Goal: Task Accomplishment & Management: Complete application form

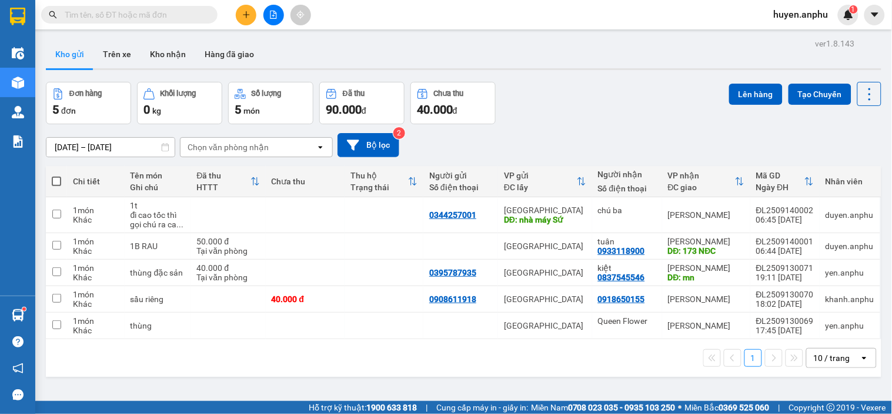
click at [247, 14] on icon "plus" at bounding box center [246, 14] width 6 height 1
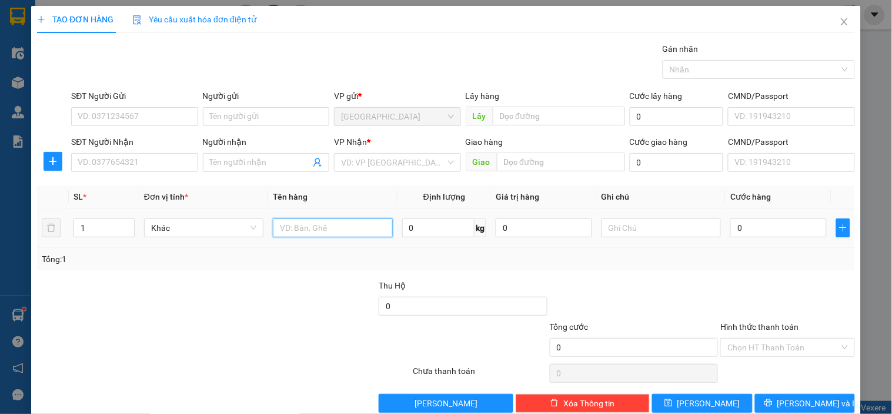
click at [290, 222] on input "text" at bounding box center [332, 227] width 119 height 19
type input "quần áo"
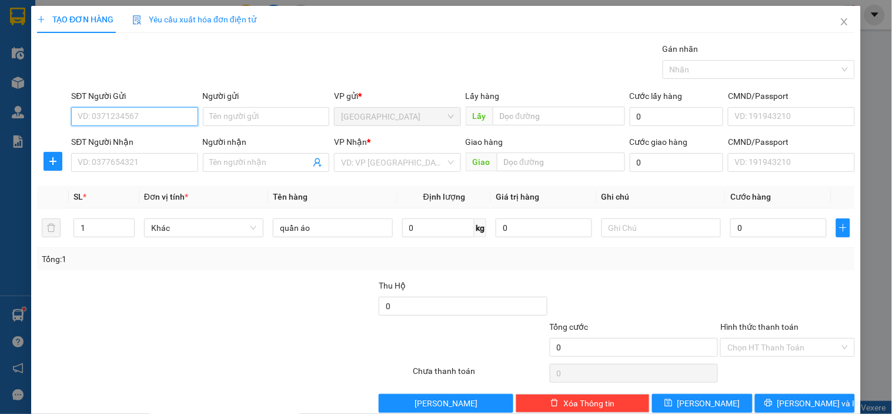
click at [109, 112] on input "SĐT Người Gửi" at bounding box center [134, 116] width 126 height 19
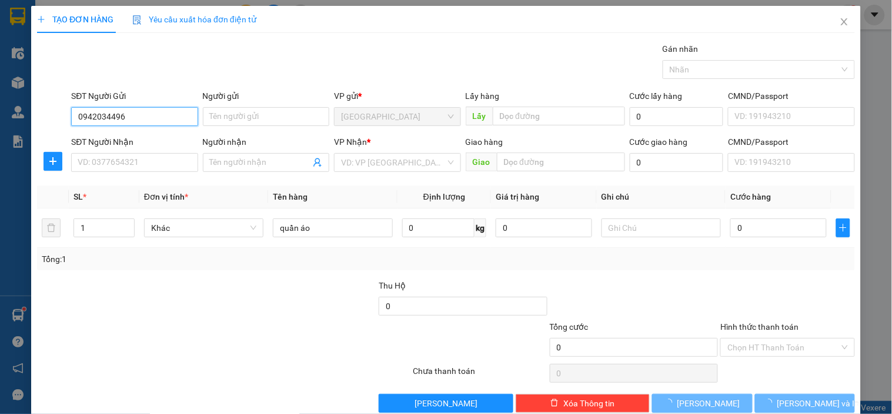
drag, startPoint x: 138, startPoint y: 121, endPoint x: 74, endPoint y: 122, distance: 64.1
click at [74, 122] on input "0942034496" at bounding box center [134, 116] width 126 height 19
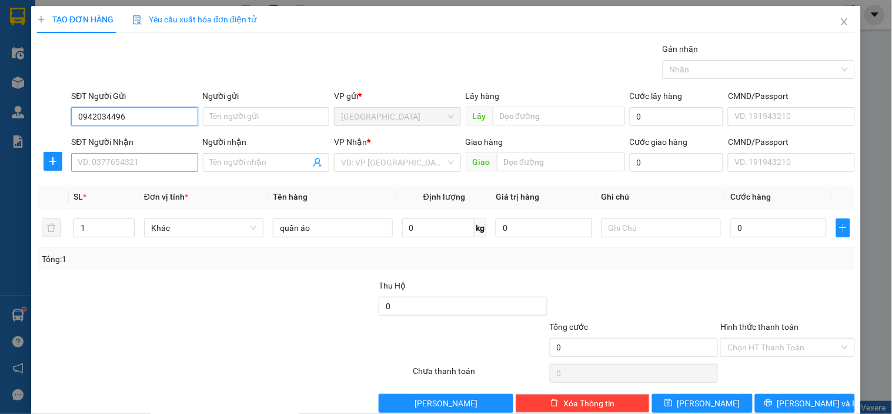
type input "0942034496"
click at [132, 157] on input "SĐT Người Nhận" at bounding box center [134, 162] width 126 height 19
drag, startPoint x: 144, startPoint y: 112, endPoint x: 60, endPoint y: 111, distance: 83.5
click at [60, 111] on div "SĐT Người Gửi 0942034496 0942034496 Người gửi Tên người gửi VP gửi * [GEOGRAPHI…" at bounding box center [446, 109] width 821 height 41
click at [113, 159] on input "SĐT Người Nhận" at bounding box center [134, 162] width 126 height 19
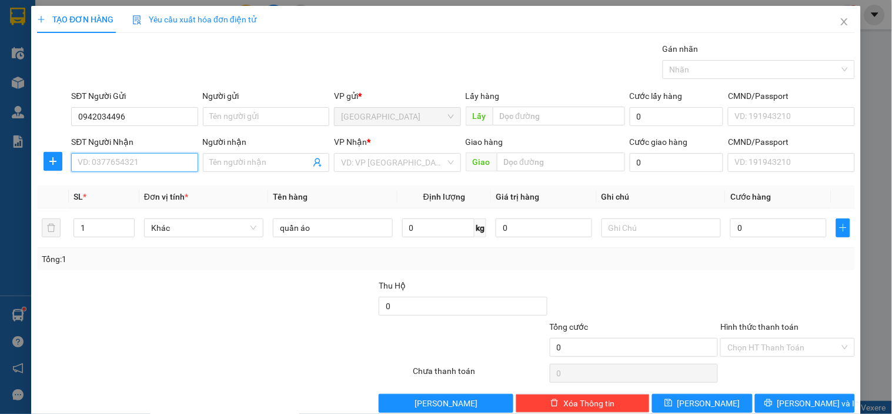
paste input "0942034496"
type input "0942034496"
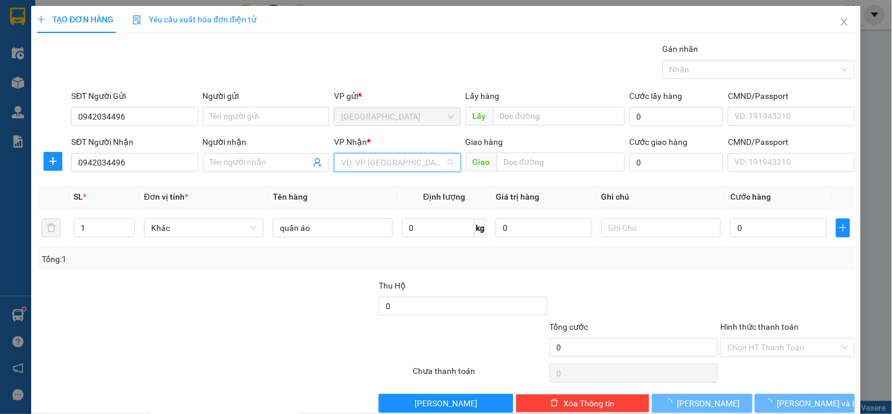
click at [378, 162] on input "search" at bounding box center [393, 163] width 104 height 18
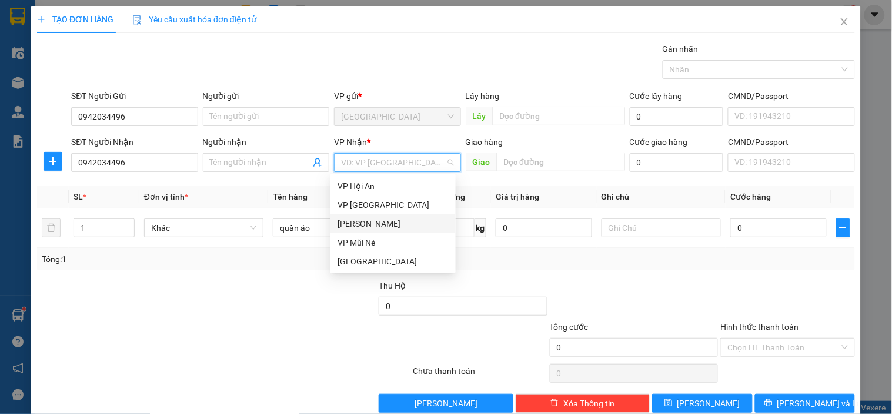
click at [375, 222] on div "[PERSON_NAME]" at bounding box center [393, 223] width 111 height 13
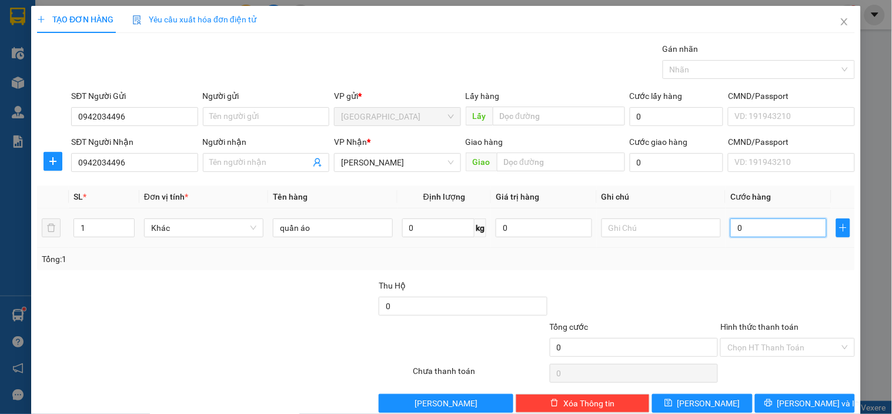
click at [768, 230] on input "0" at bounding box center [779, 227] width 96 height 19
type input "50"
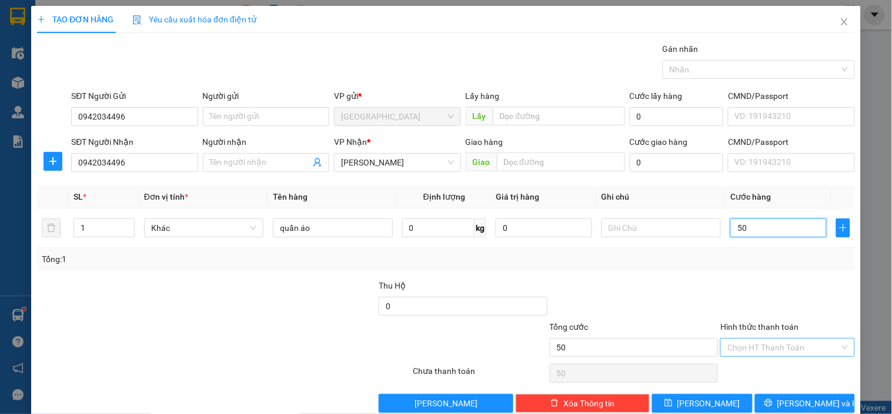
type input "50"
click at [755, 356] on div "Chọn HT Thanh Toán" at bounding box center [788, 347] width 134 height 19
type input "50.000"
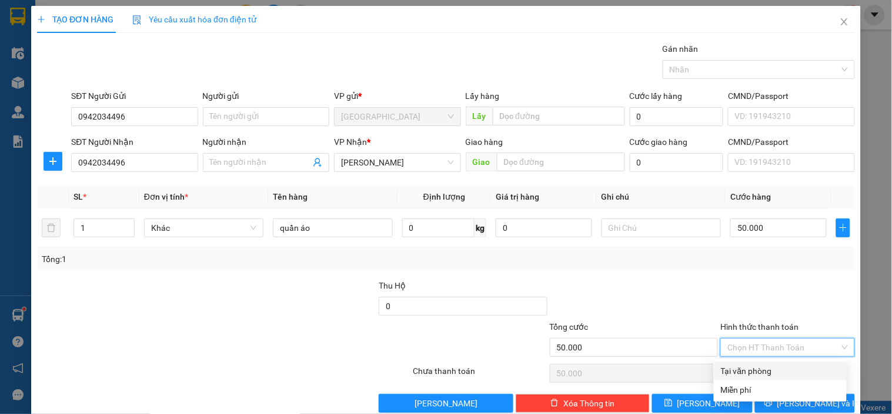
click at [755, 349] on input "Hình thức thanh toán" at bounding box center [784, 347] width 112 height 18
click at [743, 365] on div "Tại văn phòng" at bounding box center [780, 370] width 119 height 13
type input "0"
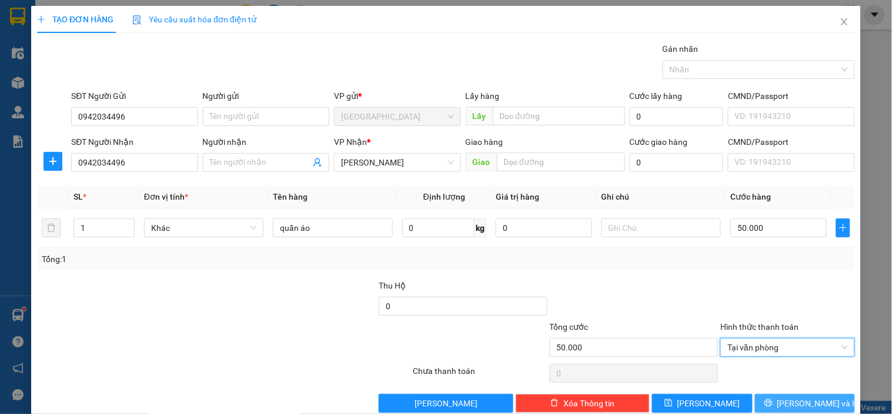
click at [773, 405] on icon "printer" at bounding box center [769, 402] width 8 height 8
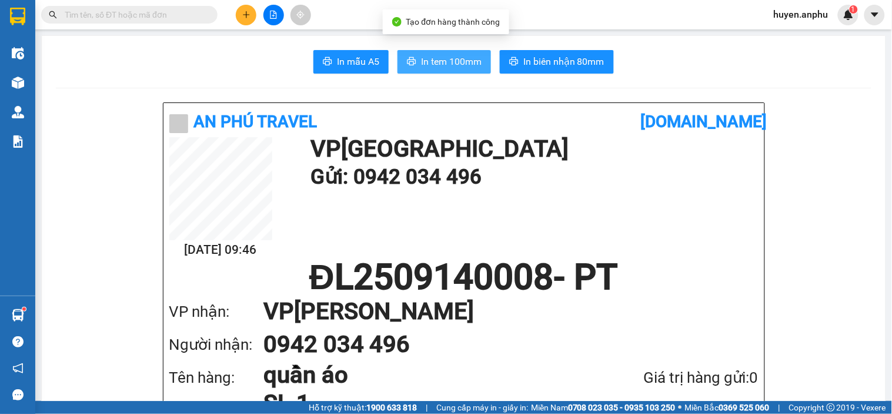
click at [432, 68] on span "In tem 100mm" at bounding box center [451, 61] width 61 height 15
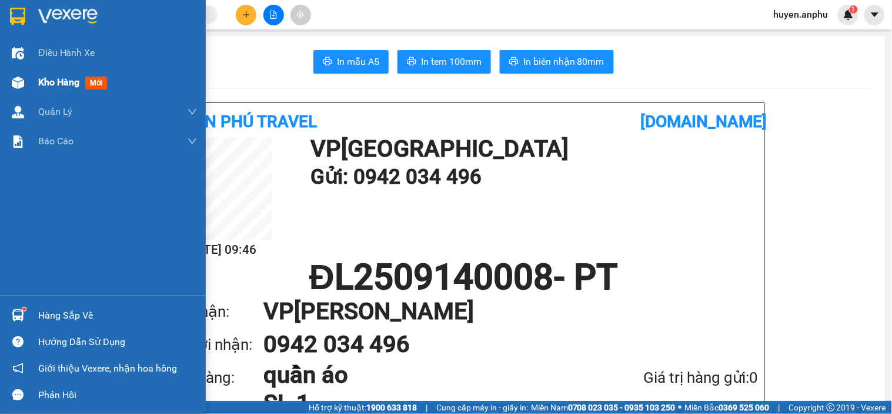
click at [24, 82] on img at bounding box center [18, 82] width 12 height 12
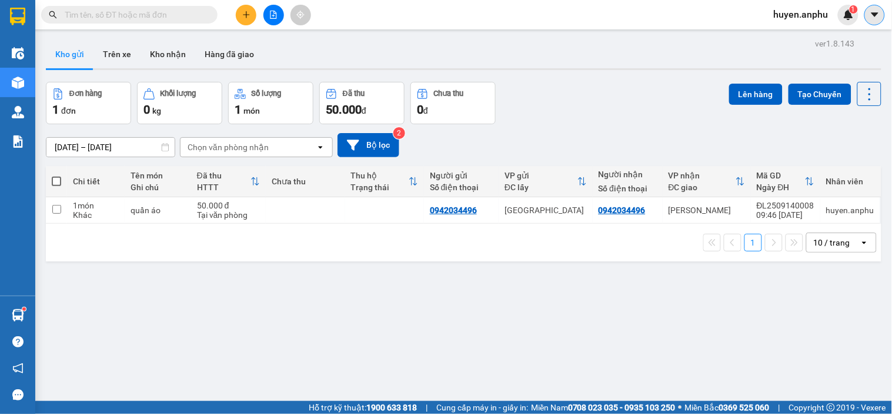
click at [869, 18] on button at bounding box center [875, 15] width 21 height 21
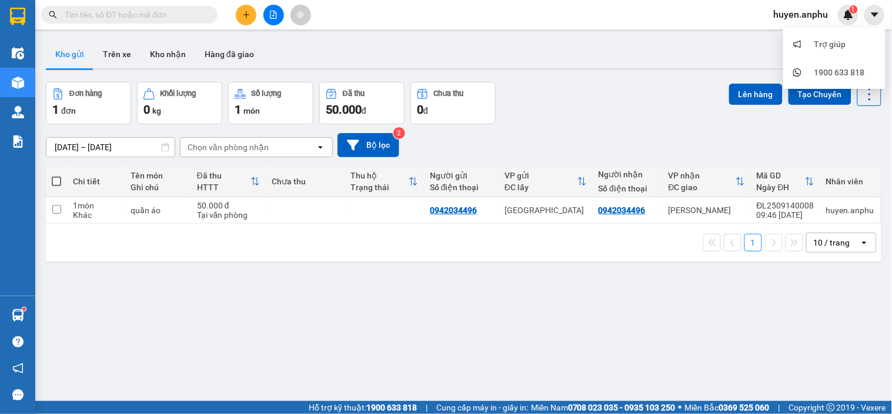
click at [800, 15] on span "huyen.anphu" at bounding box center [802, 14] width 74 height 15
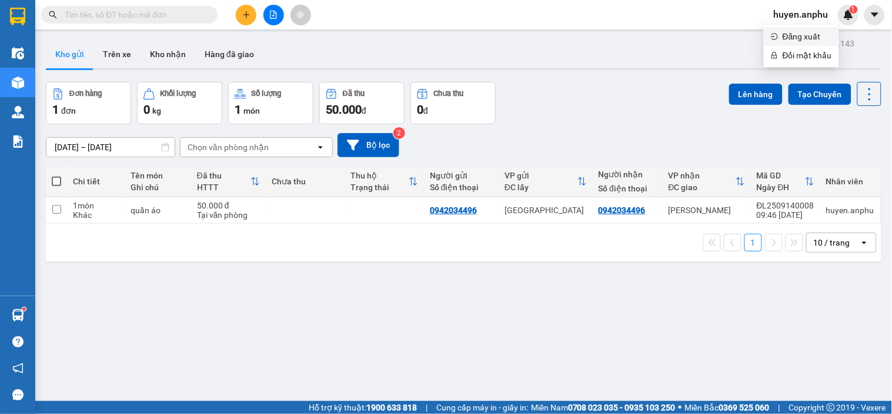
click at [794, 38] on span "Đăng xuất" at bounding box center [807, 36] width 49 height 13
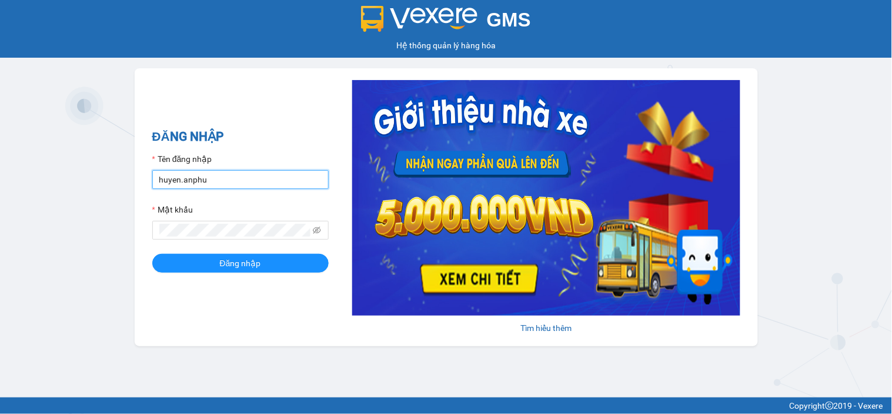
click at [214, 171] on input "huyen.anphu" at bounding box center [240, 179] width 176 height 19
type input "hoangson.anphu"
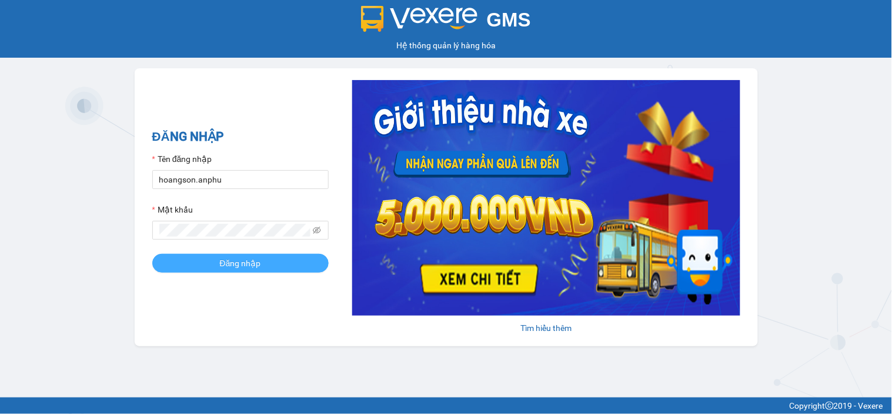
click at [254, 265] on span "Đăng nhập" at bounding box center [240, 262] width 41 height 13
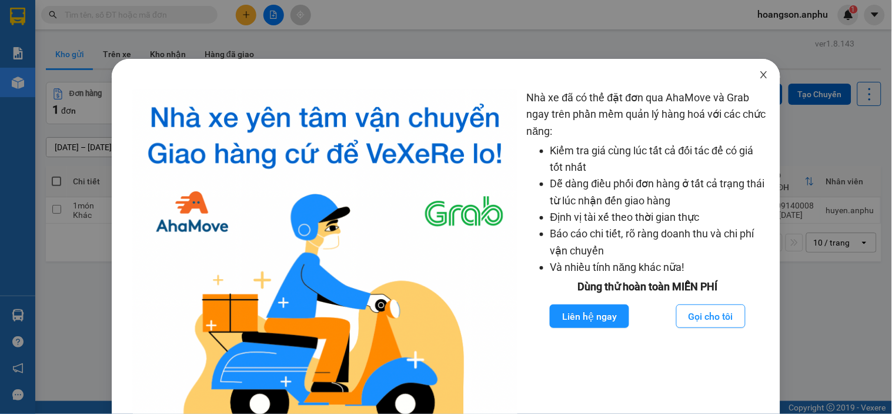
click at [759, 74] on icon "close" at bounding box center [763, 74] width 9 height 9
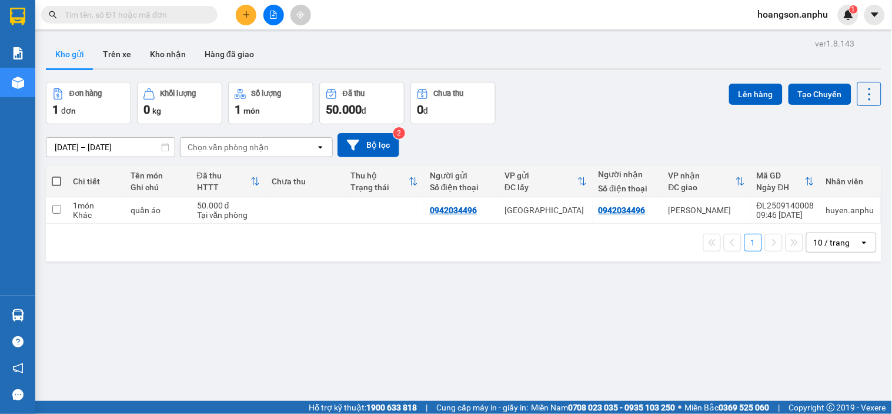
click at [248, 8] on button at bounding box center [246, 15] width 21 height 21
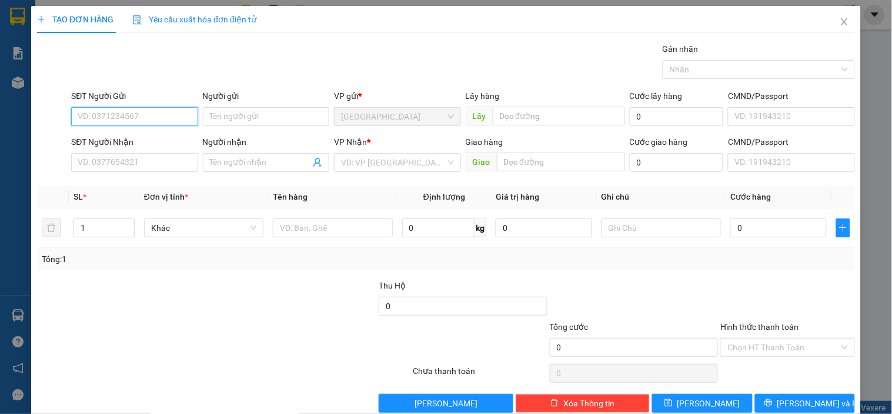
click at [140, 114] on input "SĐT Người Gửi" at bounding box center [134, 116] width 126 height 19
click at [139, 140] on div "0346397862" at bounding box center [133, 140] width 111 height 13
type input "0346397862"
type input "0908910456"
type input "30.000"
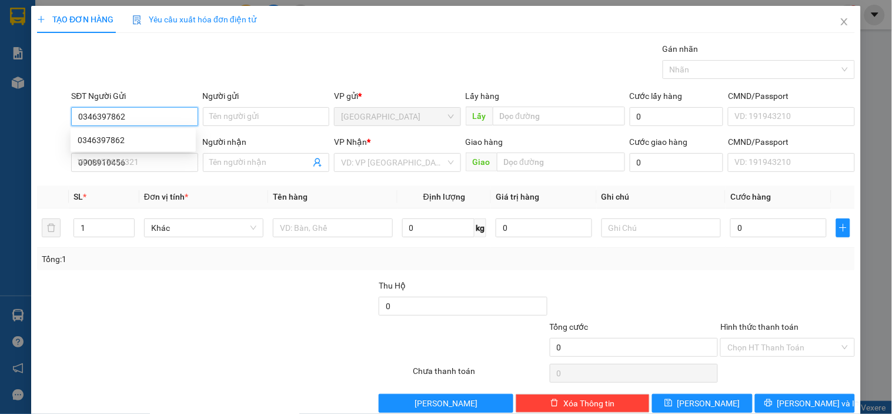
type input "30.000"
type input "0346397862"
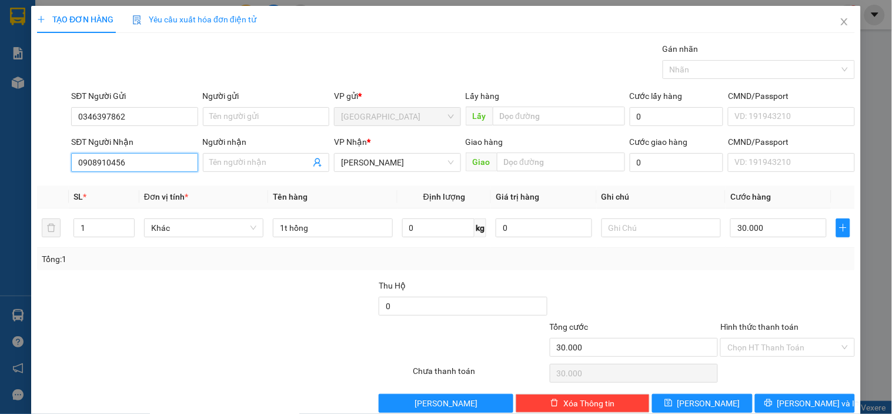
click at [131, 162] on input "0908910456" at bounding box center [134, 162] width 126 height 19
drag, startPoint x: 131, startPoint y: 162, endPoint x: 75, endPoint y: 165, distance: 55.4
click at [75, 165] on input "0908910456" at bounding box center [134, 162] width 126 height 19
click at [131, 189] on div "0389936239" at bounding box center [133, 185] width 111 height 13
type input "0389936239"
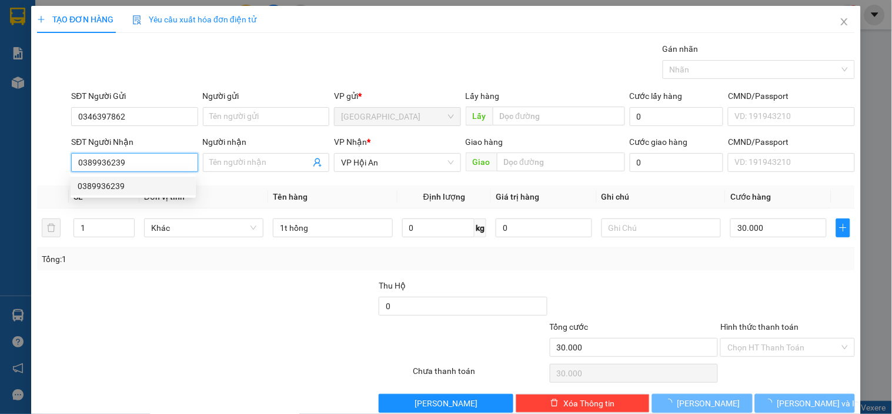
type input "40.000"
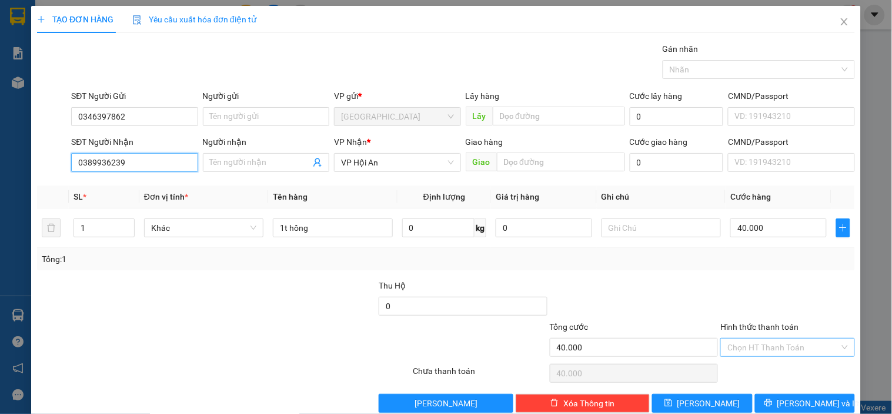
type input "0389936239"
click at [784, 348] on input "Hình thức thanh toán" at bounding box center [784, 347] width 112 height 18
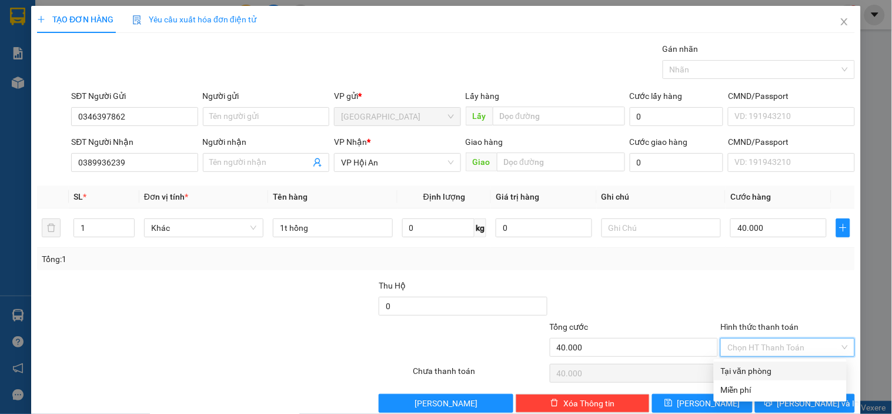
click at [744, 371] on div "Tại văn phòng" at bounding box center [780, 370] width 119 height 13
type input "0"
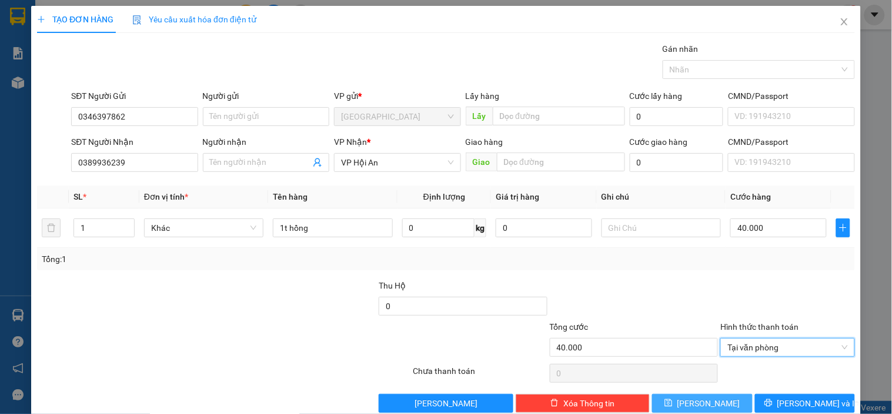
click at [712, 408] on button "[PERSON_NAME]" at bounding box center [702, 403] width 100 height 19
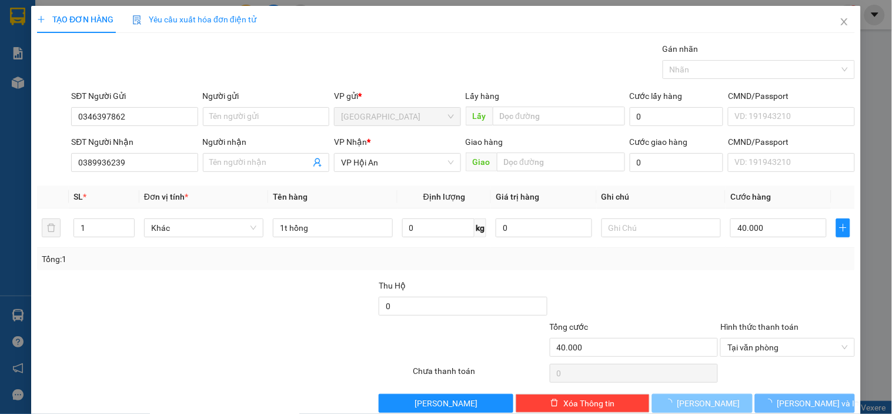
type input "0"
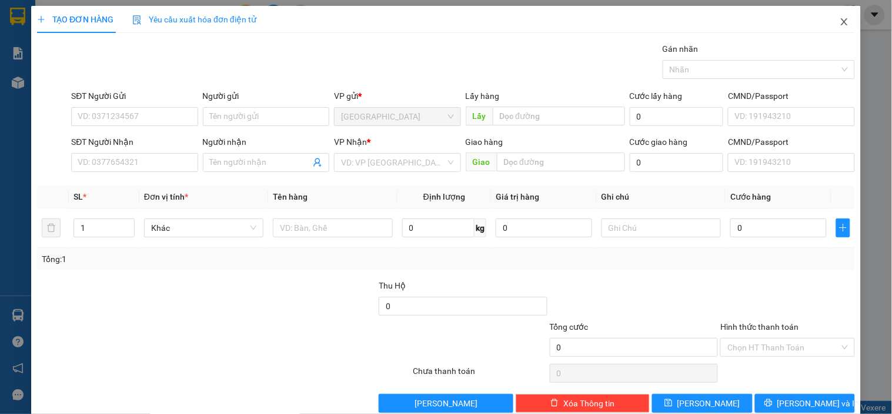
click at [840, 19] on icon "close" at bounding box center [844, 21] width 9 height 9
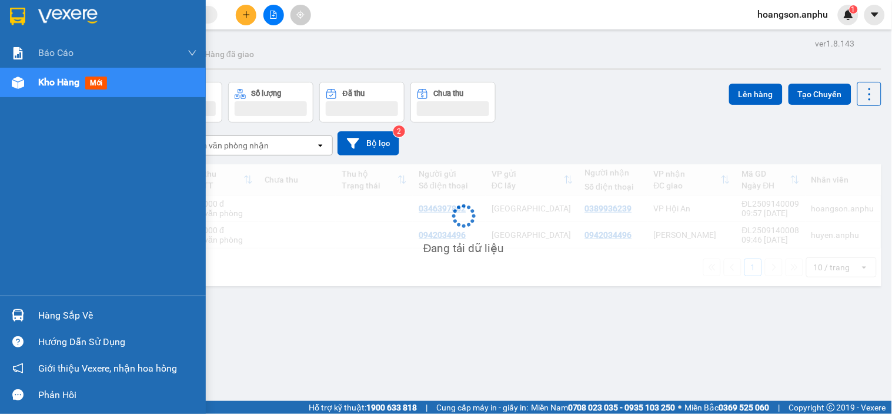
click at [21, 92] on div "Kho hàng mới" at bounding box center [103, 82] width 206 height 29
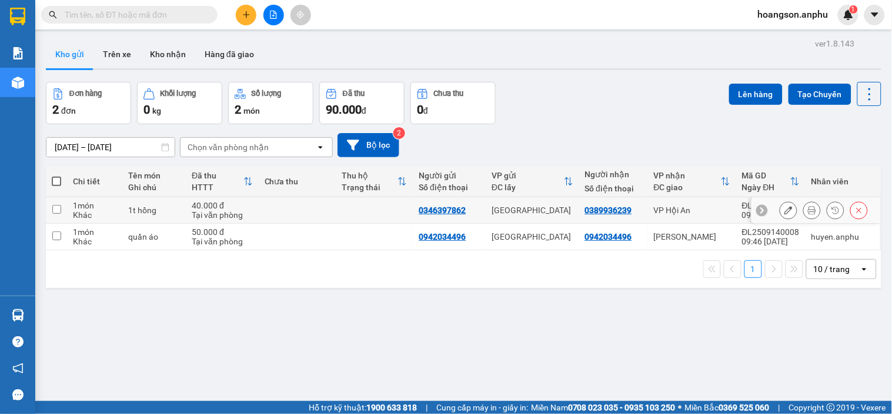
click at [811, 209] on div at bounding box center [813, 210] width 18 height 18
click at [808, 209] on icon at bounding box center [812, 210] width 8 height 8
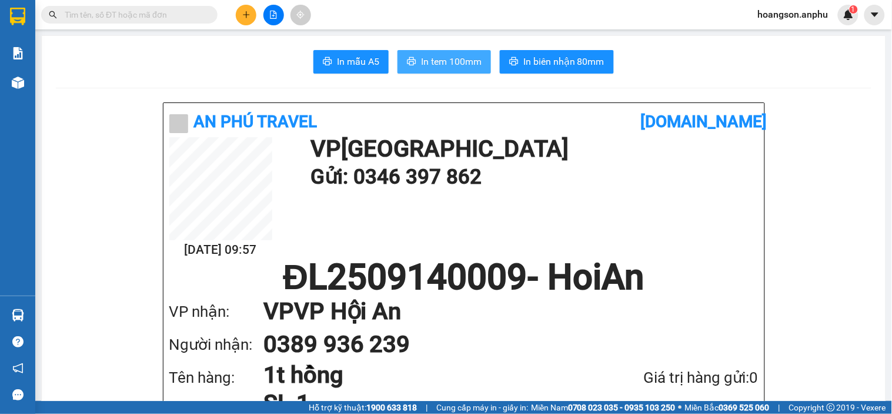
click at [465, 64] on span "In tem 100mm" at bounding box center [451, 61] width 61 height 15
click at [454, 60] on span "In tem 100mm" at bounding box center [451, 61] width 61 height 15
click at [248, 11] on icon "plus" at bounding box center [246, 15] width 8 height 8
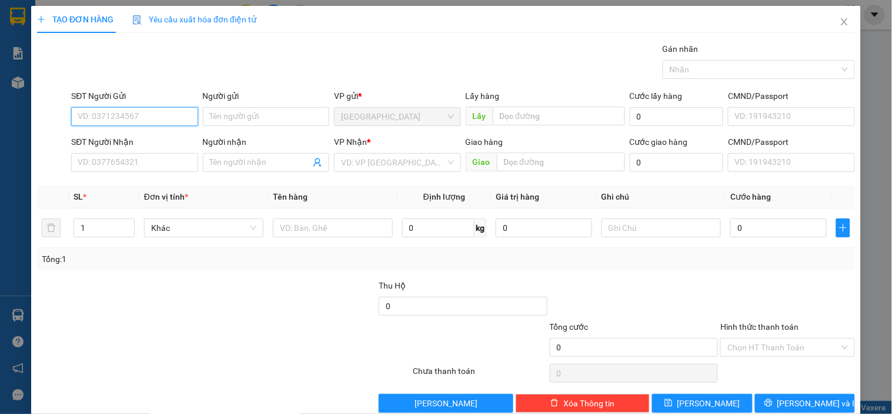
click at [145, 124] on input "SĐT Người Gửi" at bounding box center [134, 116] width 126 height 19
click at [155, 144] on div "0396867800 - [PERSON_NAME]" at bounding box center [136, 140] width 116 height 13
type input "0396867800"
type input "Giang"
type input "0367734556"
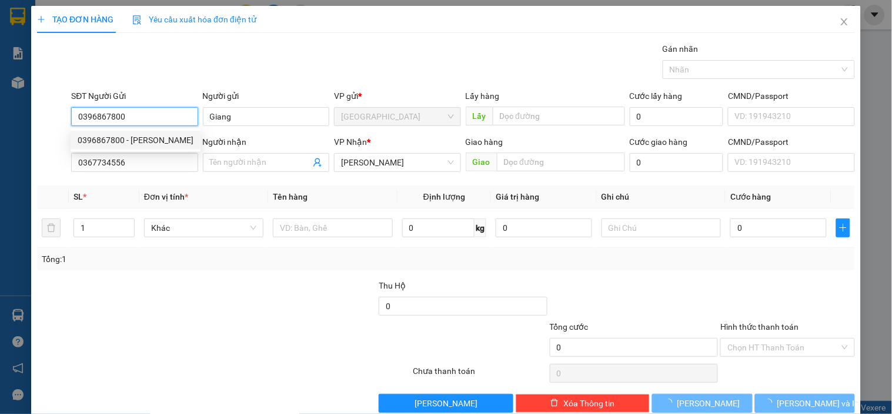
type input "40.000"
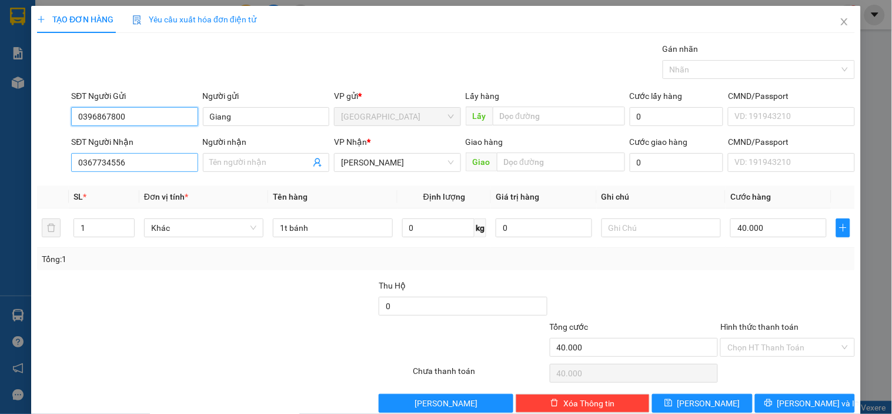
type input "0396867800"
click at [154, 166] on input "0367734556" at bounding box center [134, 162] width 126 height 19
type input "0"
type input "0931314665"
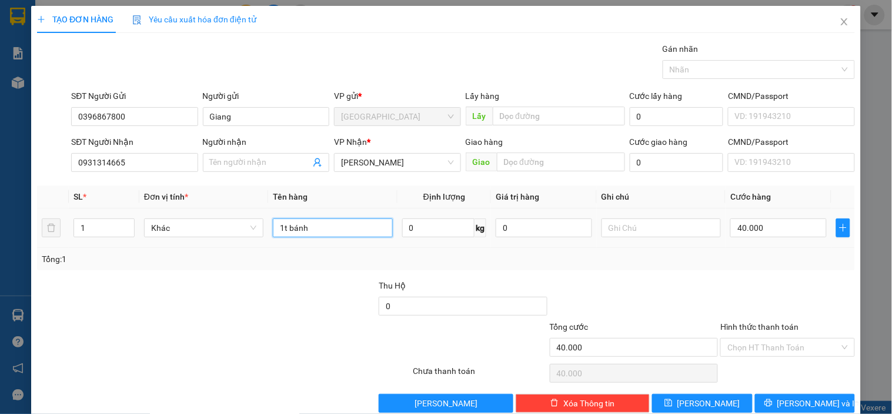
click at [326, 226] on input "1t bánh" at bounding box center [332, 227] width 119 height 19
click at [126, 226] on span "Decrease Value" at bounding box center [127, 231] width 13 height 11
type input "1t đồ [DEMOGRAPHIC_DATA]"
type input "2"
click at [130, 221] on span "up" at bounding box center [128, 224] width 7 height 7
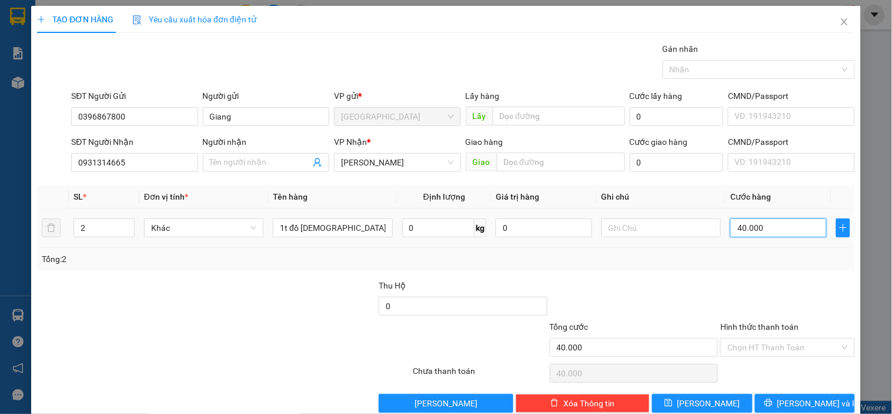
click at [784, 224] on input "40.000" at bounding box center [779, 227] width 96 height 19
type input "0"
type input "50"
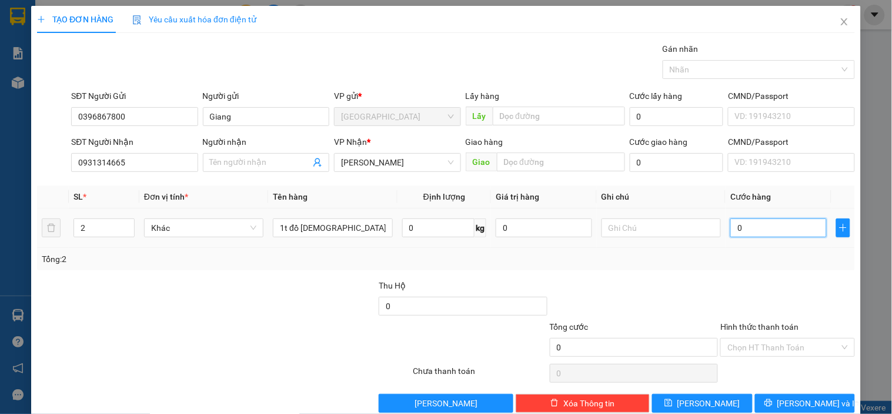
type input "50"
type input "50.000"
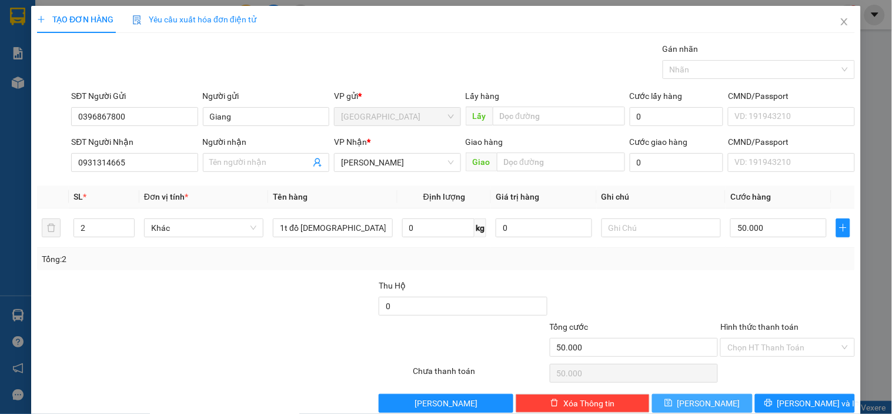
click at [696, 402] on span "[PERSON_NAME]" at bounding box center [709, 402] width 63 height 13
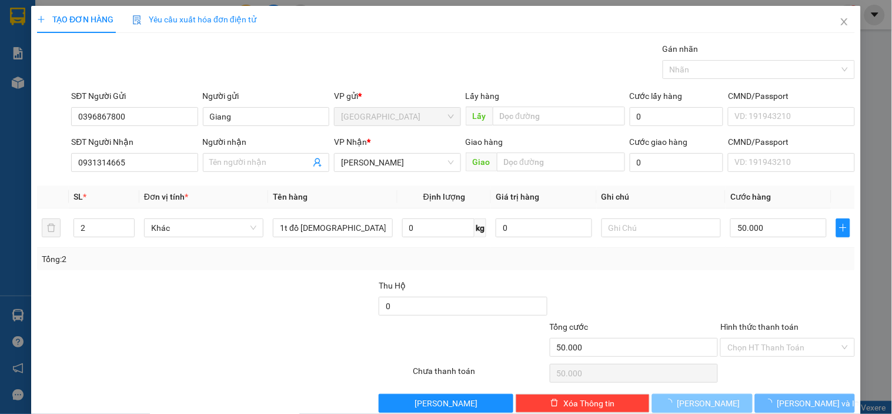
type input "0"
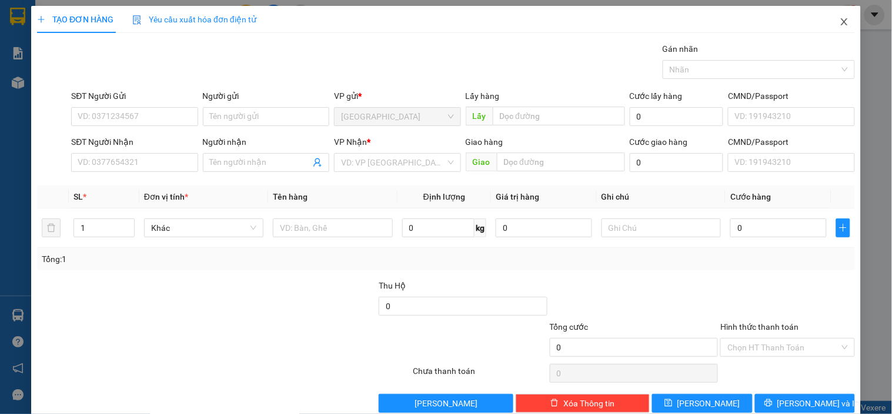
click at [841, 19] on icon "close" at bounding box center [844, 21] width 6 height 7
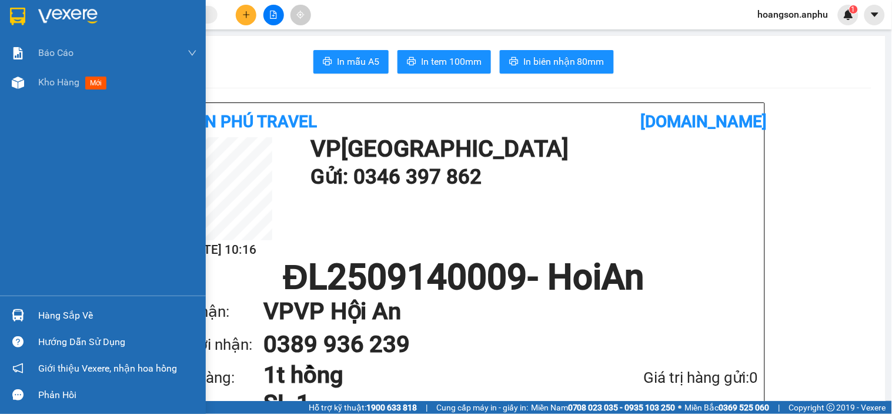
click at [25, 79] on div at bounding box center [18, 82] width 21 height 21
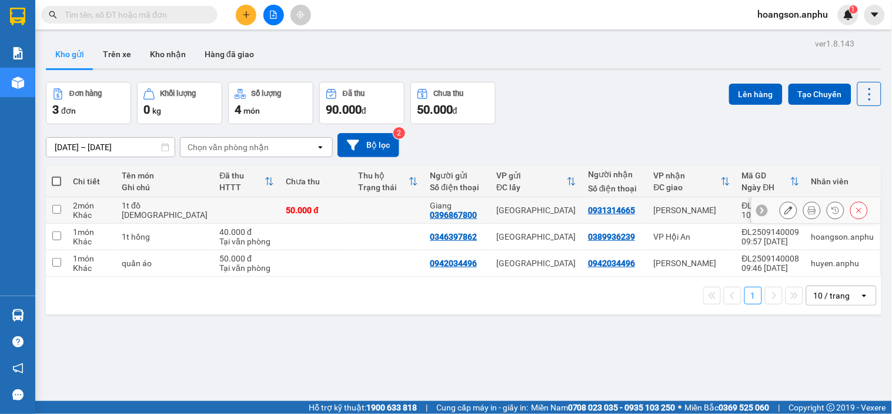
click at [785, 209] on icon at bounding box center [789, 210] width 8 height 8
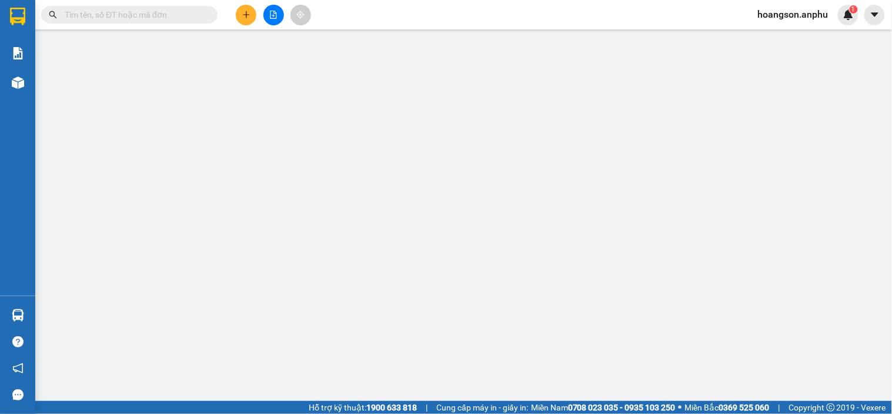
type input "0396867800"
type input "Giang"
type input "0931314665"
type input "50.000"
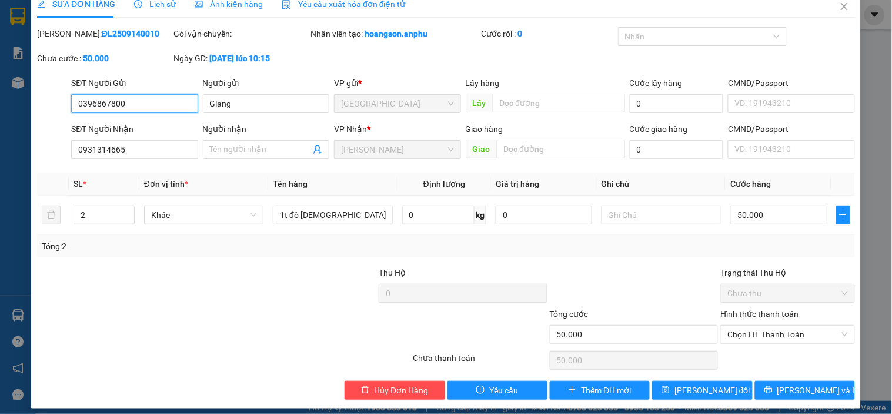
scroll to position [24, 0]
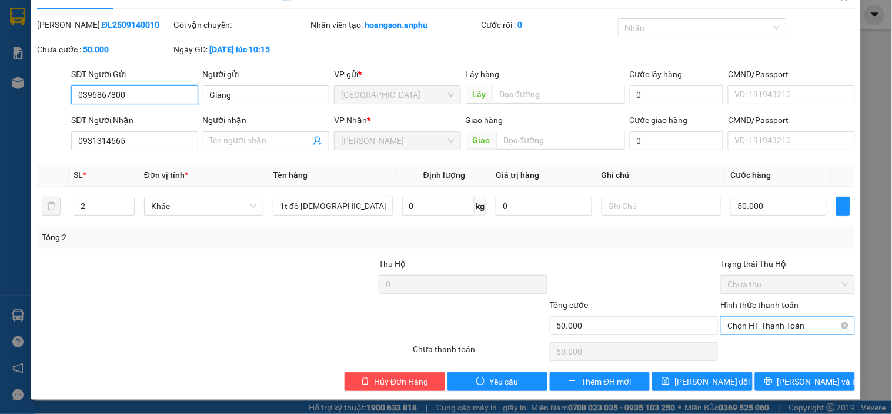
click at [773, 318] on span "Chọn HT Thanh Toán" at bounding box center [788, 325] width 120 height 18
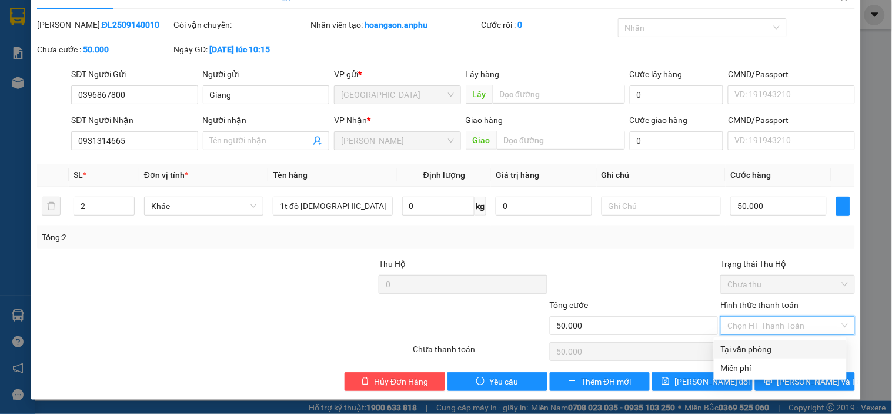
click at [745, 348] on div "Tại văn phòng" at bounding box center [780, 348] width 119 height 13
type input "0"
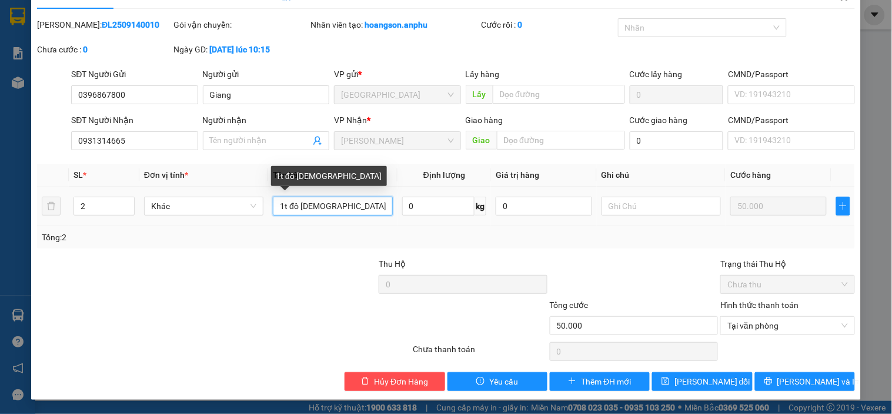
click at [341, 209] on input "1t đồ [DEMOGRAPHIC_DATA]" at bounding box center [332, 205] width 119 height 19
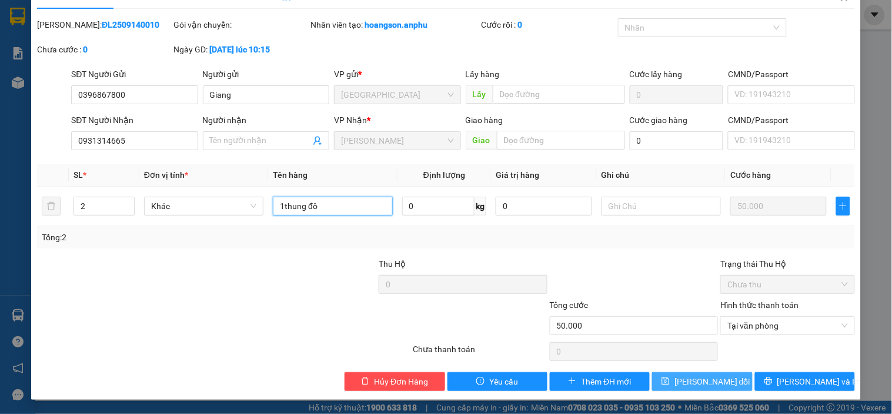
type input "1thung đồ"
click at [704, 384] on span "[PERSON_NAME] đổi" at bounding box center [713, 381] width 76 height 13
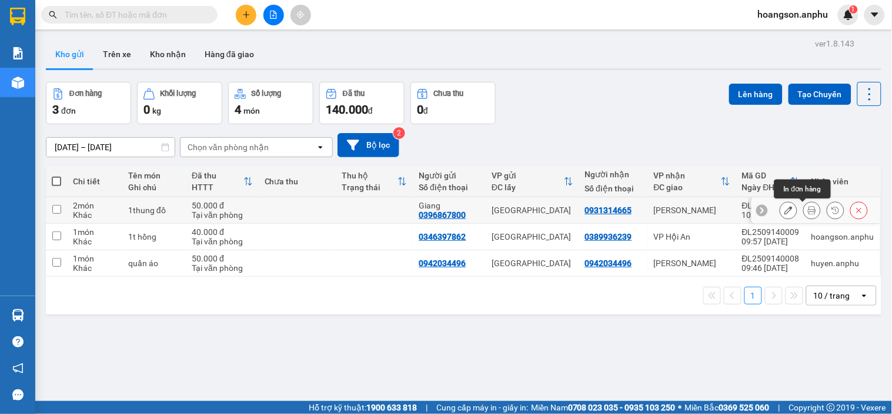
click at [808, 211] on icon at bounding box center [812, 210] width 8 height 8
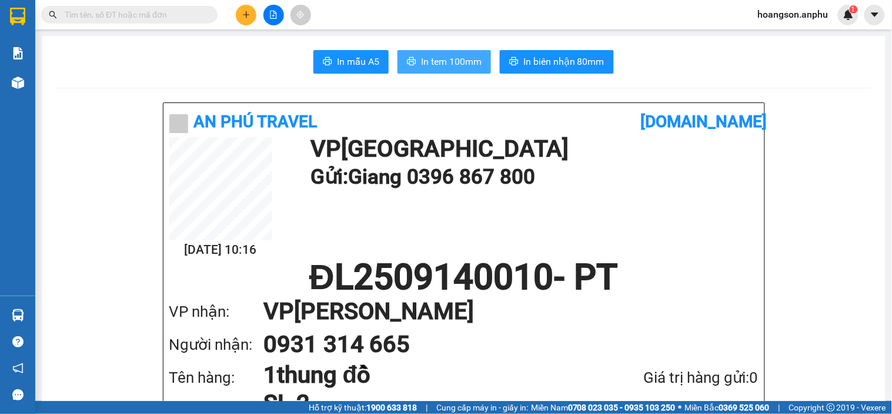
click at [465, 65] on span "In tem 100mm" at bounding box center [451, 61] width 61 height 15
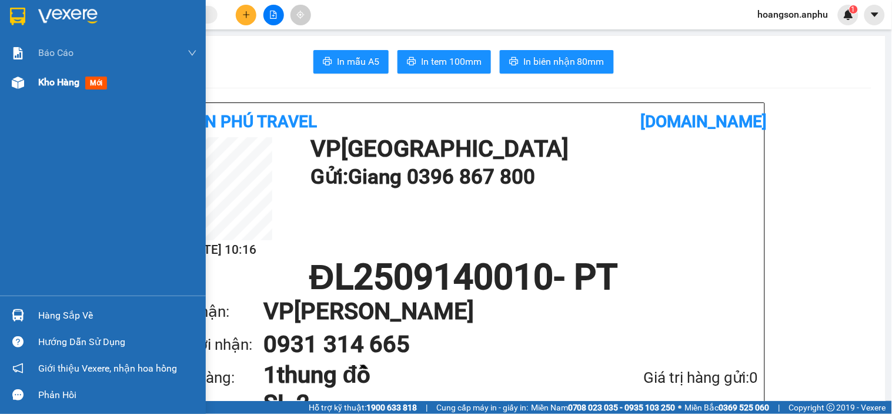
click at [62, 84] on span "Kho hàng" at bounding box center [58, 81] width 41 height 11
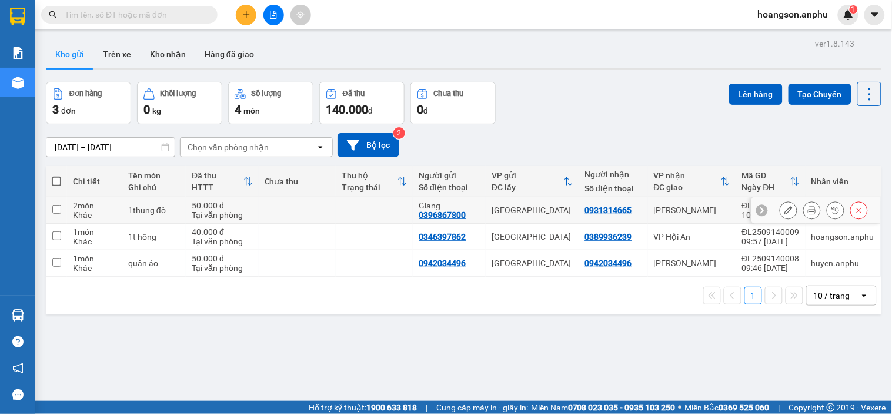
click at [785, 215] on button at bounding box center [789, 210] width 16 height 21
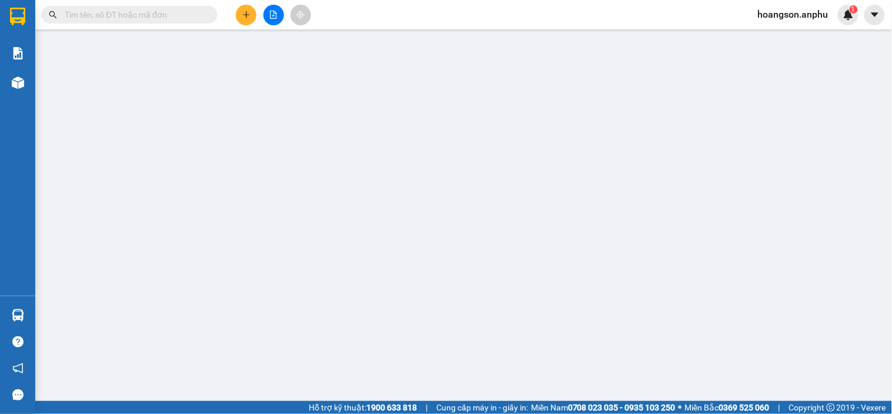
type input "0396867800"
type input "Giang"
type input "0931314665"
type input "50.000"
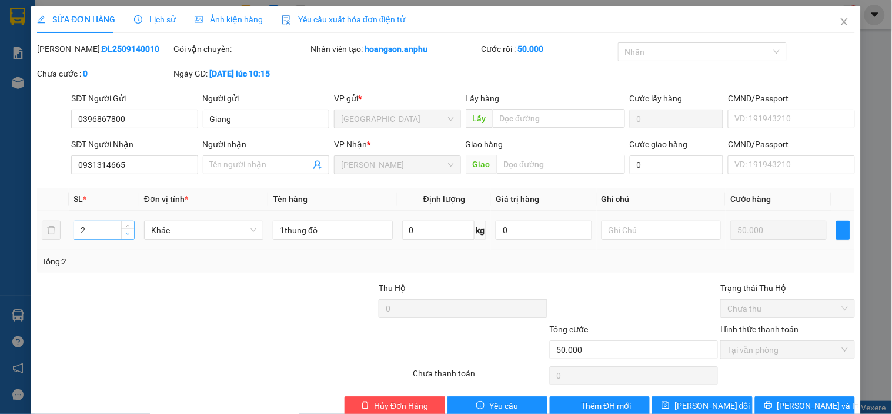
type input "1"
click at [127, 235] on icon "down" at bounding box center [128, 234] width 4 height 4
click at [796, 410] on span "[PERSON_NAME] và In" at bounding box center [819, 405] width 82 height 13
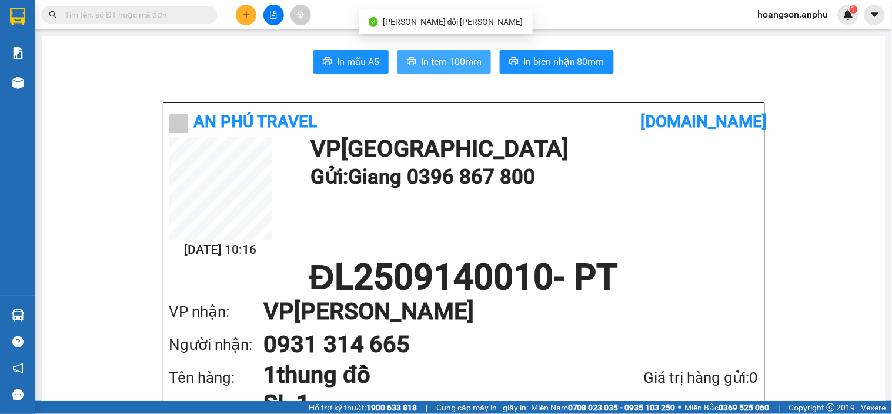
click at [461, 63] on span "In tem 100mm" at bounding box center [451, 61] width 61 height 15
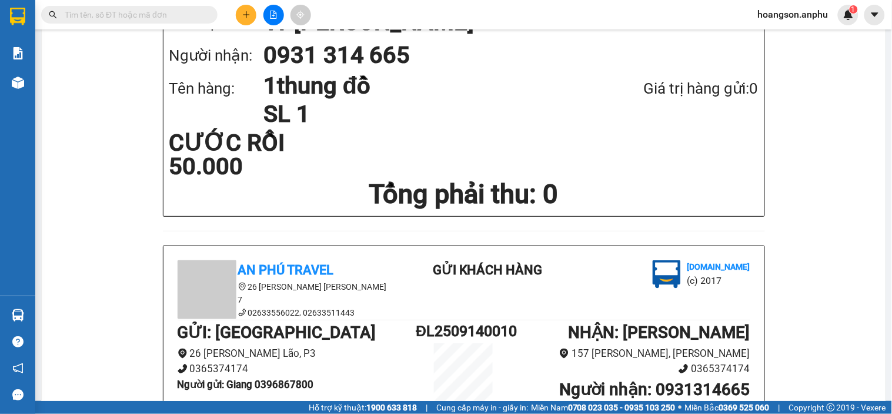
scroll to position [326, 0]
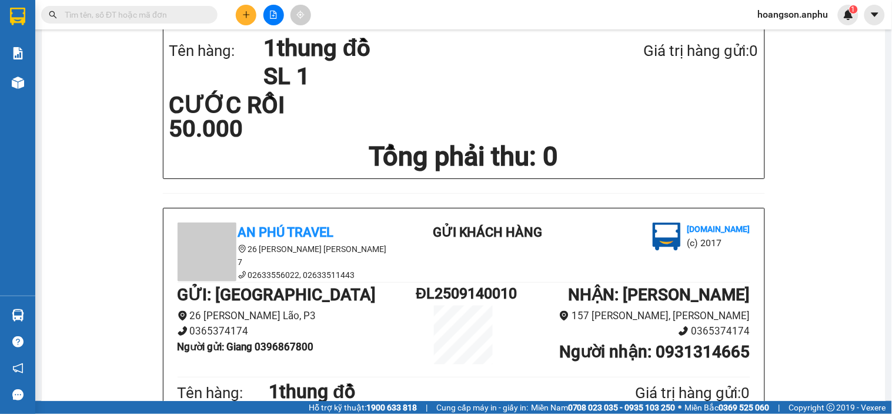
click at [249, 11] on icon "plus" at bounding box center [246, 15] width 8 height 8
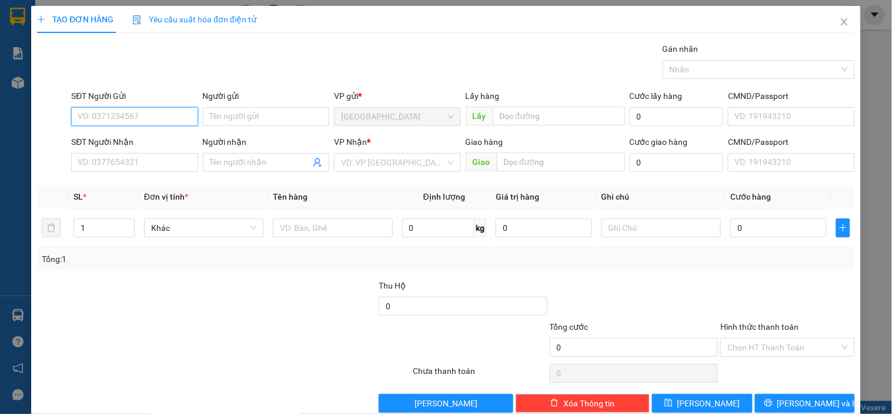
click at [140, 110] on input "SĐT Người Gửi" at bounding box center [134, 116] width 126 height 19
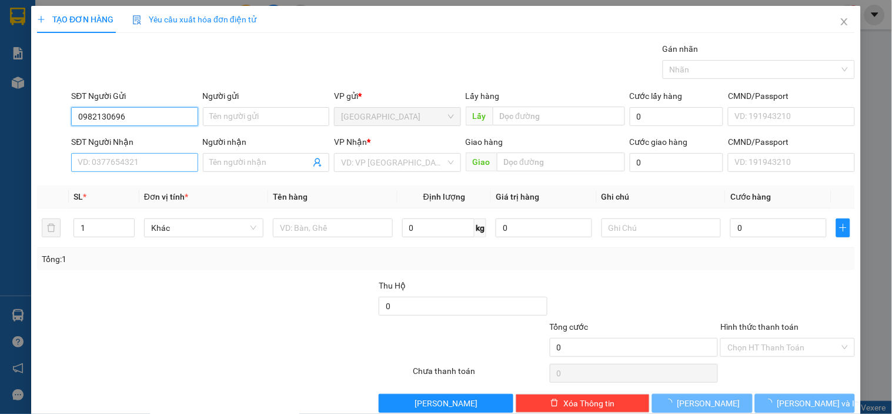
type input "0982130696"
click at [155, 162] on input "SĐT Người Nhận" at bounding box center [134, 162] width 126 height 19
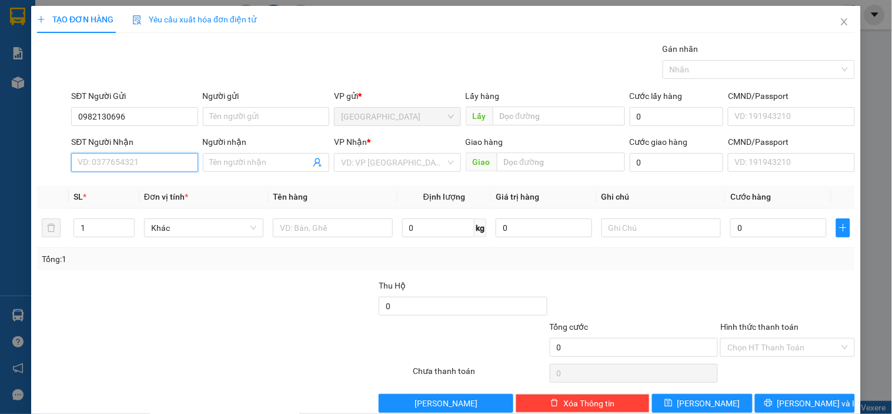
click at [121, 162] on input "SĐT Người Nhận" at bounding box center [134, 162] width 126 height 19
drag, startPoint x: 144, startPoint y: 124, endPoint x: 75, endPoint y: 119, distance: 69.0
click at [75, 119] on input "0982130696" at bounding box center [134, 116] width 126 height 19
click at [132, 161] on input "SĐT Người Nhận" at bounding box center [134, 162] width 126 height 19
paste input "0982130696"
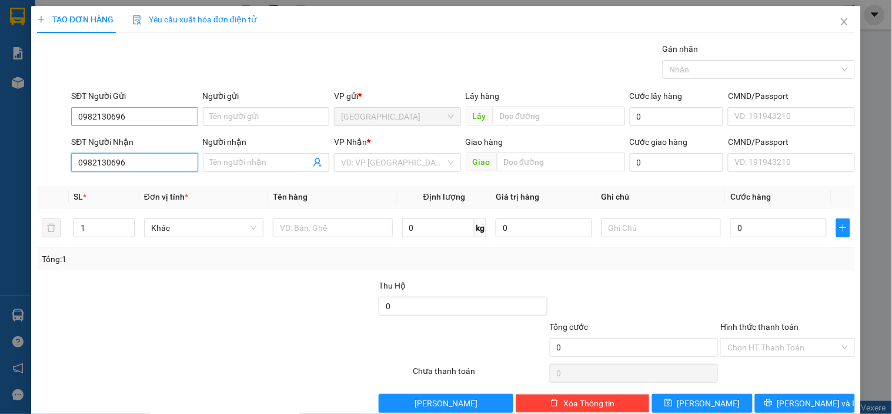
type input "0982130696"
click at [147, 116] on input "0982130696" at bounding box center [134, 116] width 126 height 19
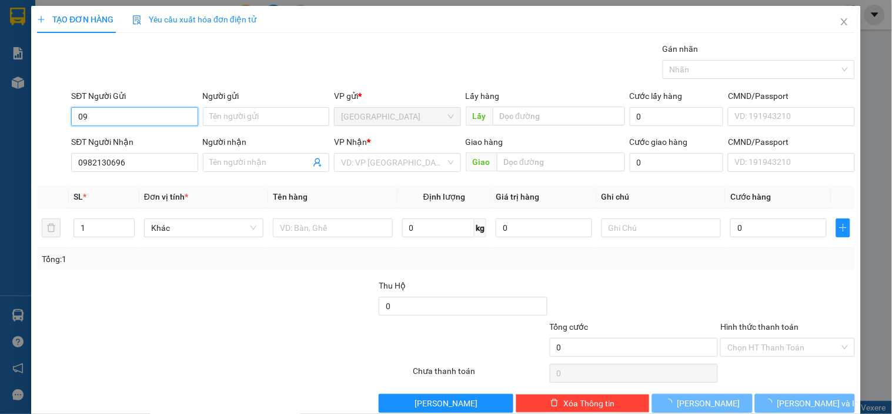
type input "0"
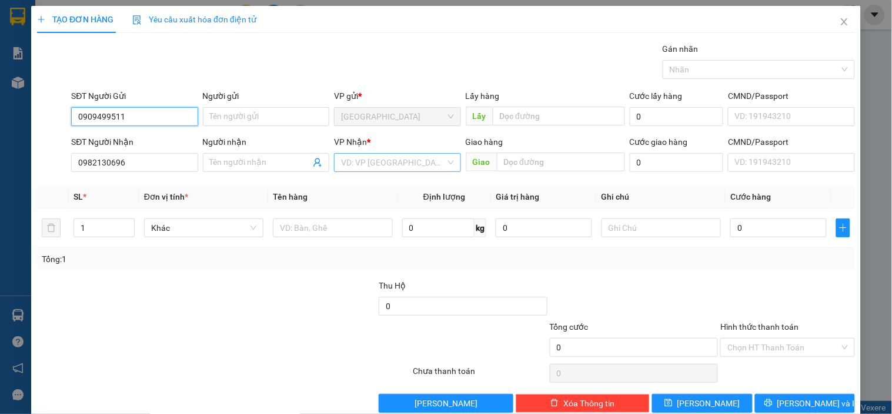
type input "0909499511"
click at [379, 162] on input "search" at bounding box center [393, 163] width 104 height 18
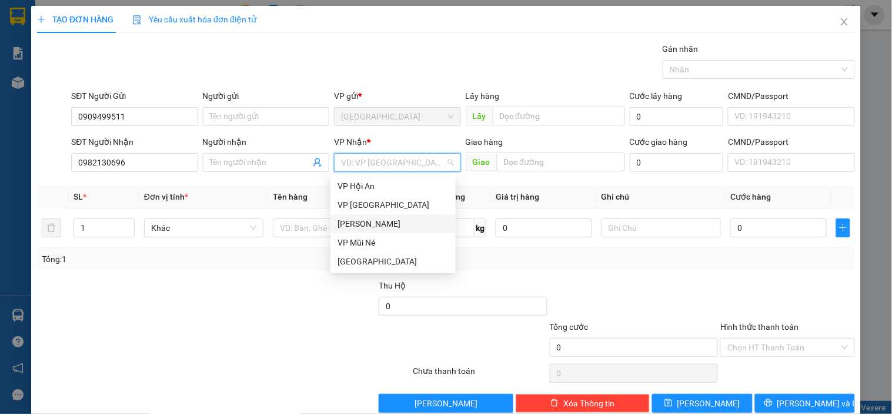
click at [365, 222] on div "[PERSON_NAME]" at bounding box center [393, 223] width 111 height 13
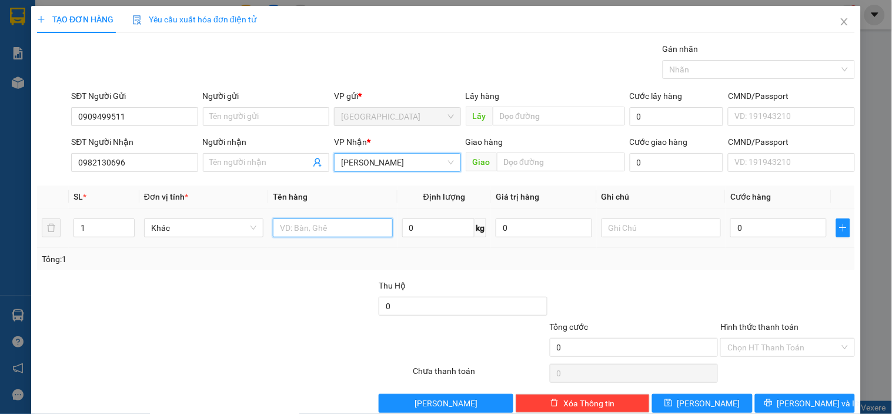
click at [318, 226] on input "text" at bounding box center [332, 227] width 119 height 19
type input "t"
type input "1t trái cây"
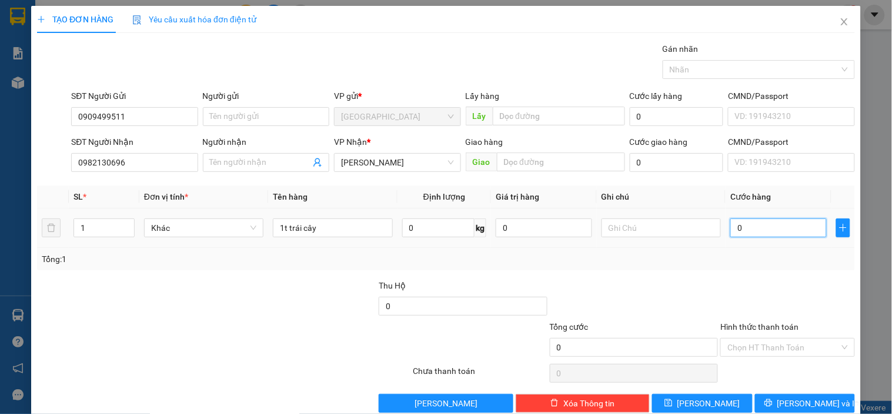
click at [774, 232] on input "0" at bounding box center [779, 227] width 96 height 19
type input "40"
type input "40.000"
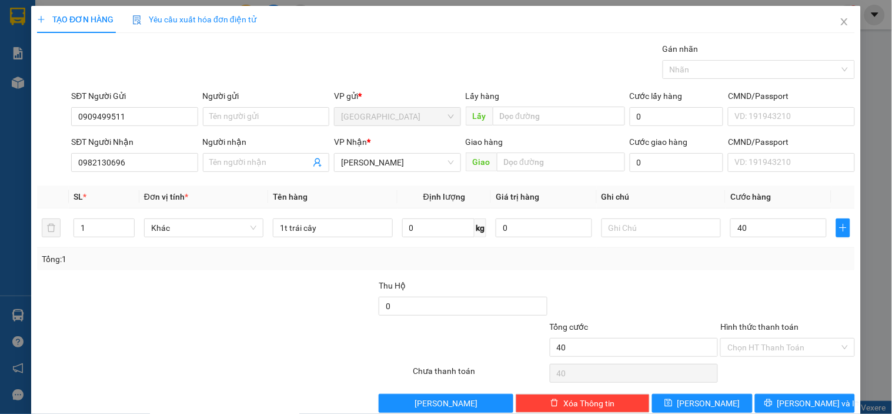
type input "40.000"
click at [785, 281] on div at bounding box center [787, 299] width 136 height 41
click at [732, 356] on div "Hình thức thanh toán Chọn HT Thanh Toán" at bounding box center [788, 340] width 134 height 41
click at [734, 355] on input "Hình thức thanh toán" at bounding box center [784, 347] width 112 height 18
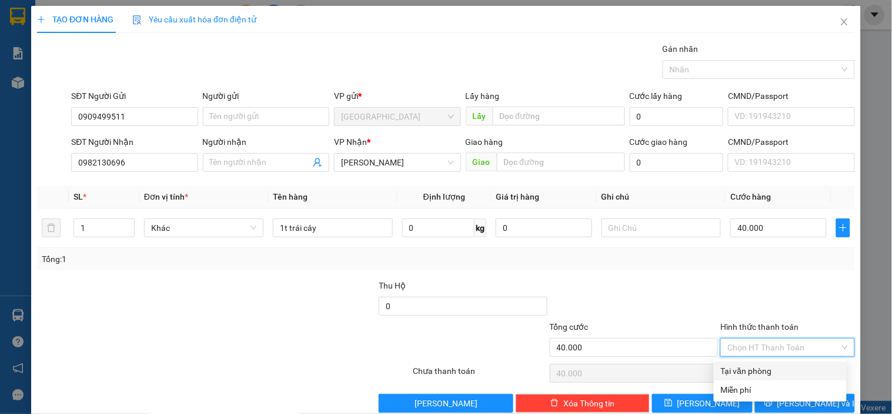
click at [739, 372] on div "Tại văn phòng" at bounding box center [780, 370] width 119 height 13
type input "0"
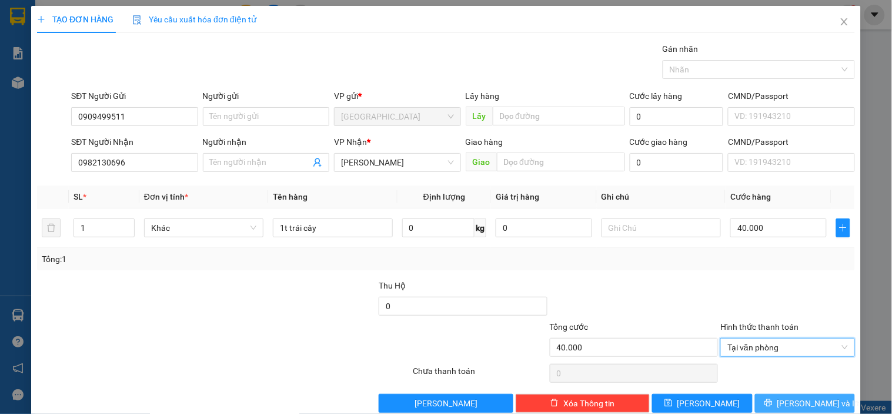
click at [814, 406] on span "[PERSON_NAME] và In" at bounding box center [819, 402] width 82 height 13
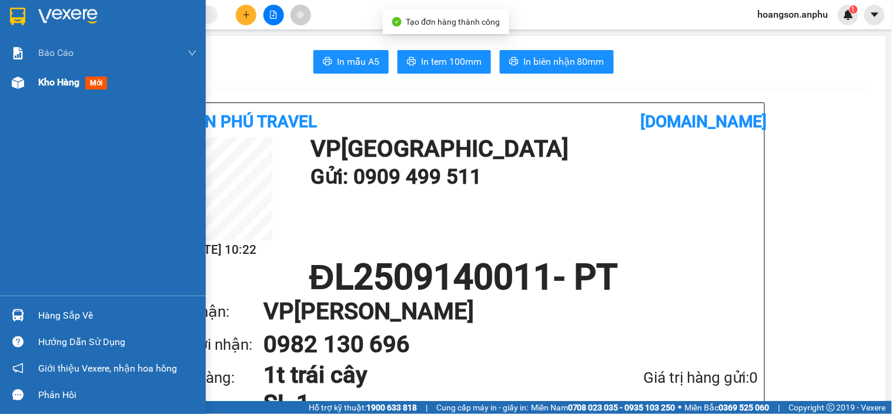
click at [18, 87] on img at bounding box center [18, 82] width 12 height 12
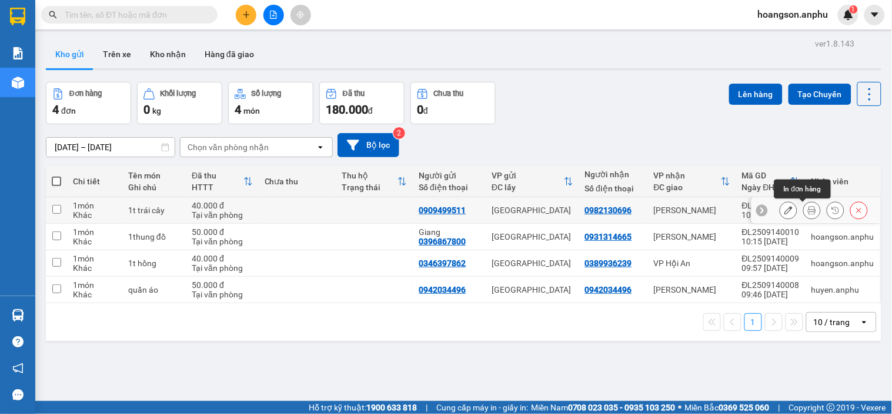
click at [808, 213] on icon at bounding box center [812, 210] width 8 height 8
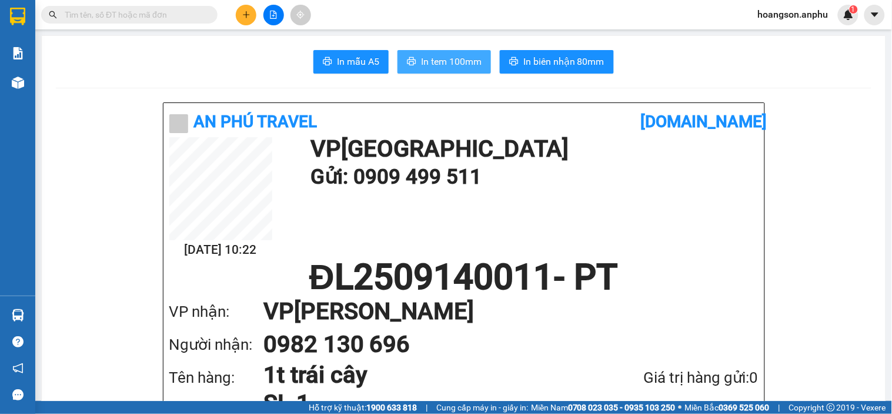
click at [442, 68] on span "In tem 100mm" at bounding box center [451, 61] width 61 height 15
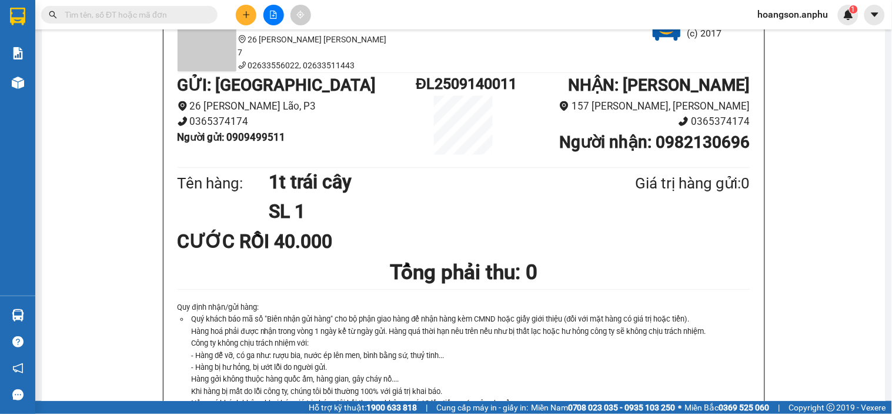
scroll to position [326, 0]
